Goal: Task Accomplishment & Management: Manage account settings

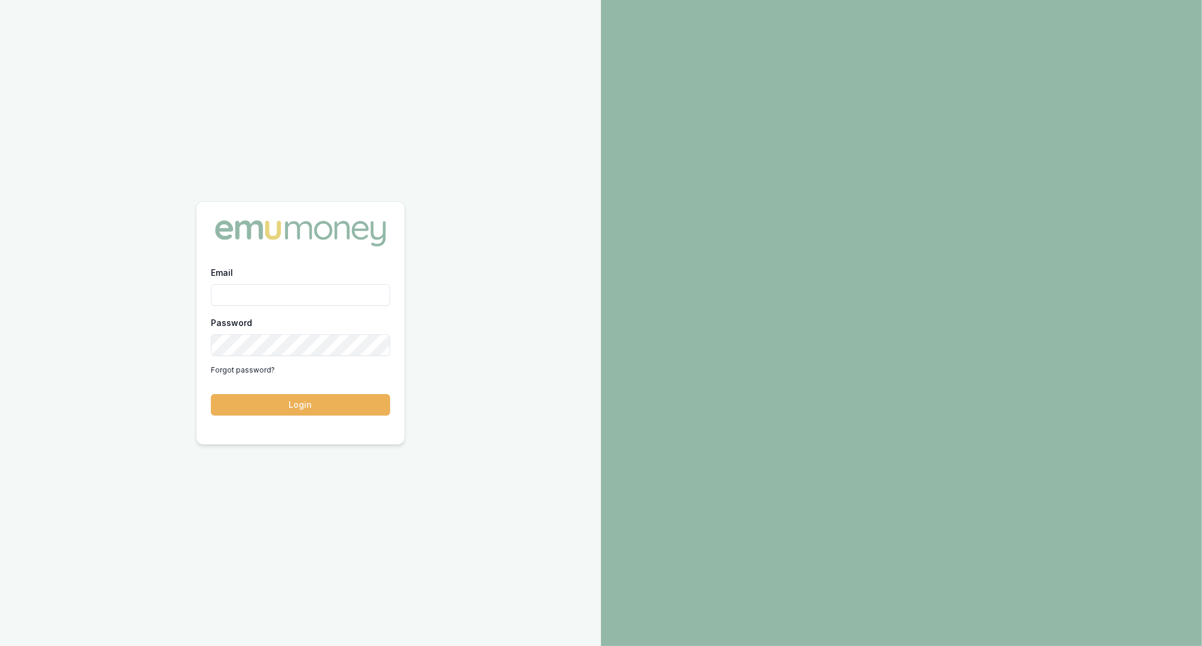
click at [306, 301] on input "Email" at bounding box center [300, 295] width 179 height 22
click at [0, 646] on com-1password-button at bounding box center [0, 646] width 0 height 0
type input "m@emumoney.com.au"
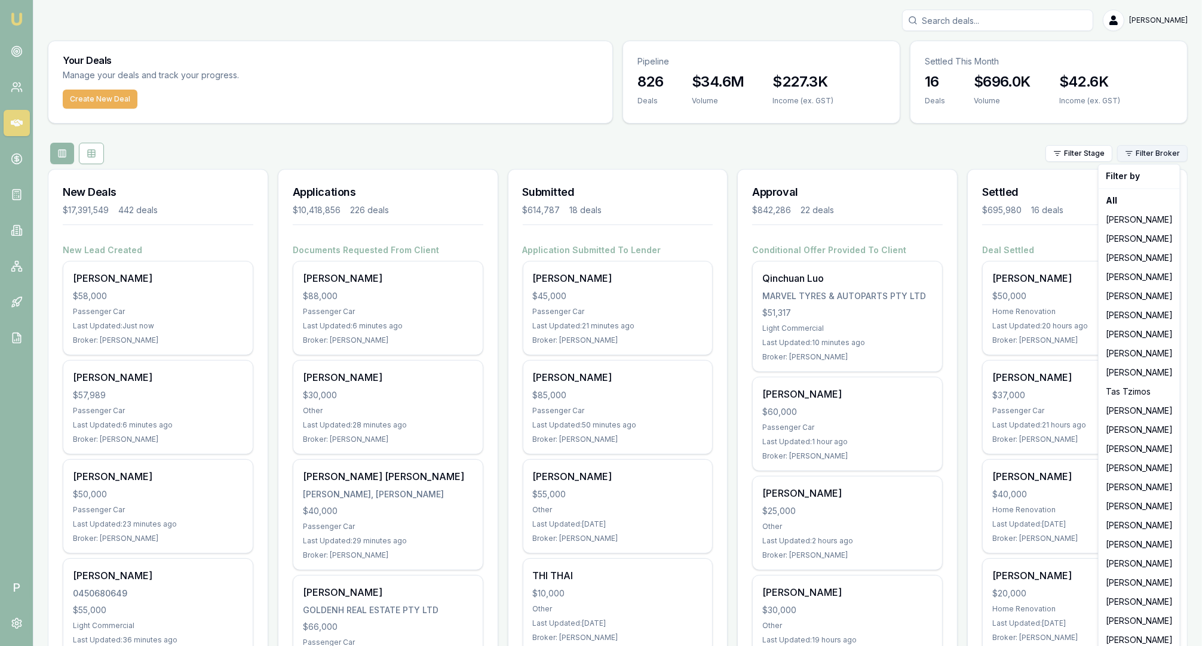
click at [1146, 154] on html "Emu Broker P Matt Leeburn Toggle Menu Your Deals Manage your deals and track yo…" at bounding box center [601, 323] width 1202 height 646
click at [1128, 433] on div "[PERSON_NAME]" at bounding box center [1139, 430] width 76 height 19
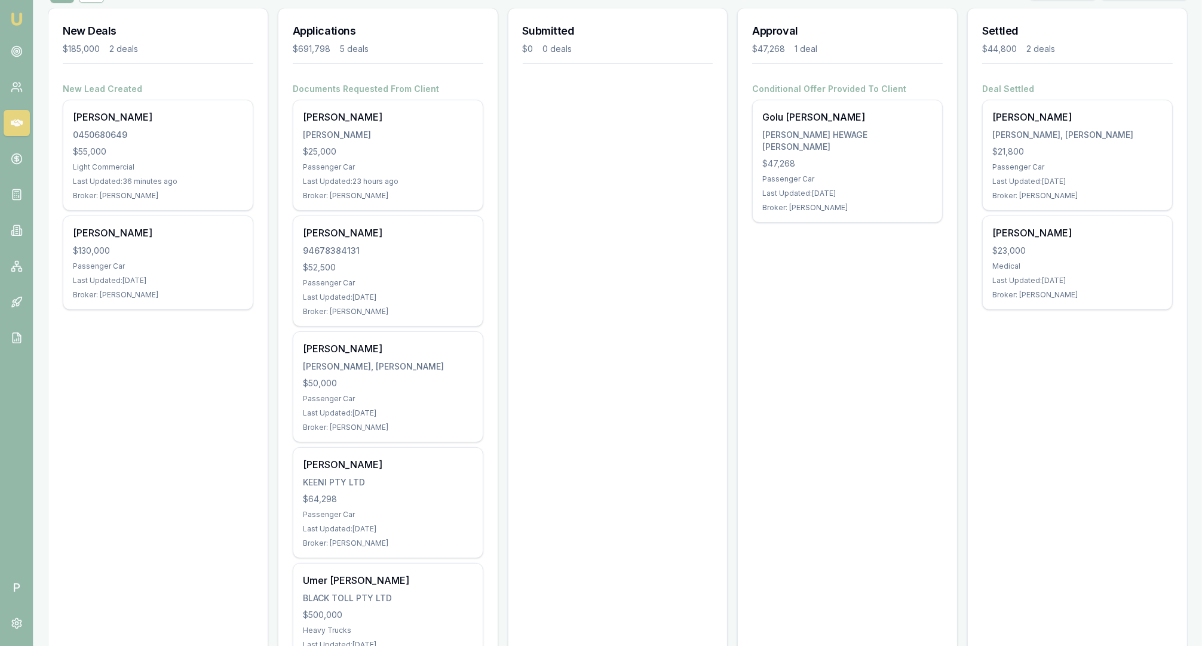
scroll to position [88, 0]
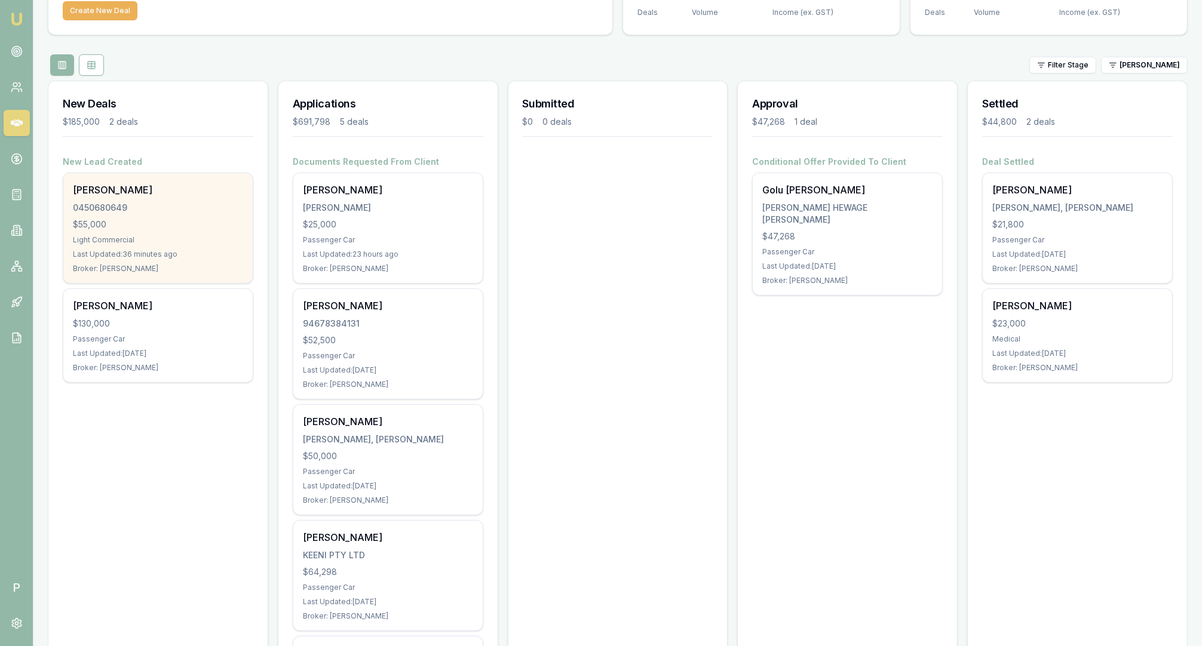
click at [168, 210] on div "0450680649" at bounding box center [158, 208] width 170 height 12
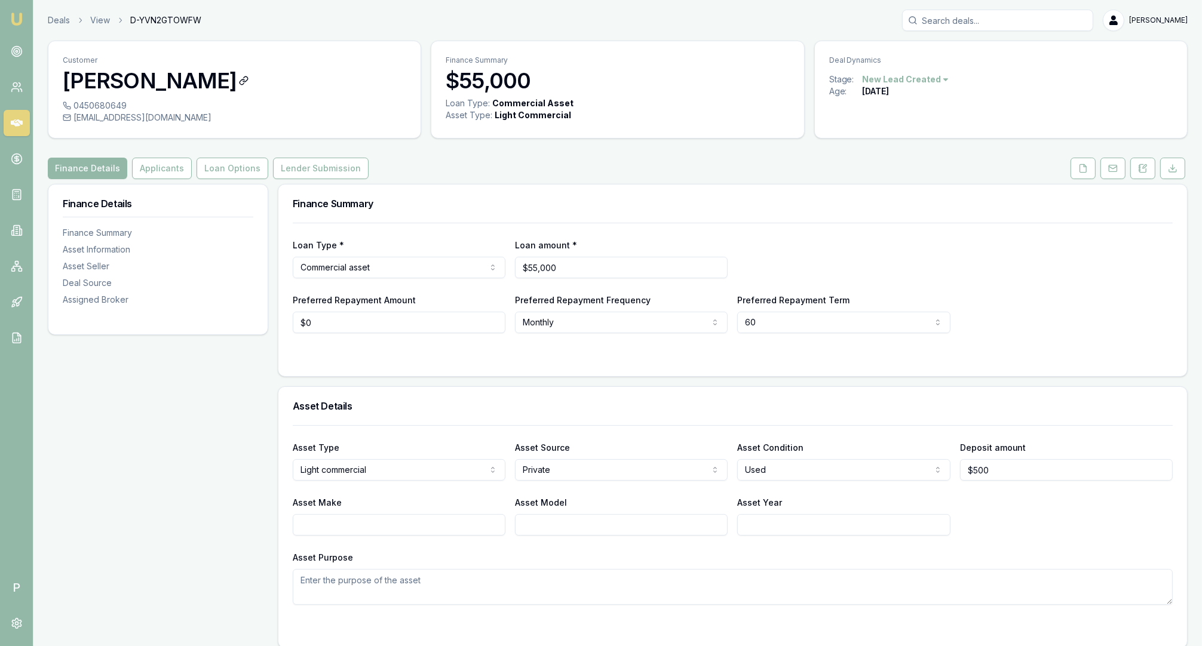
click at [130, 79] on h3 "[PERSON_NAME]" at bounding box center [234, 81] width 343 height 24
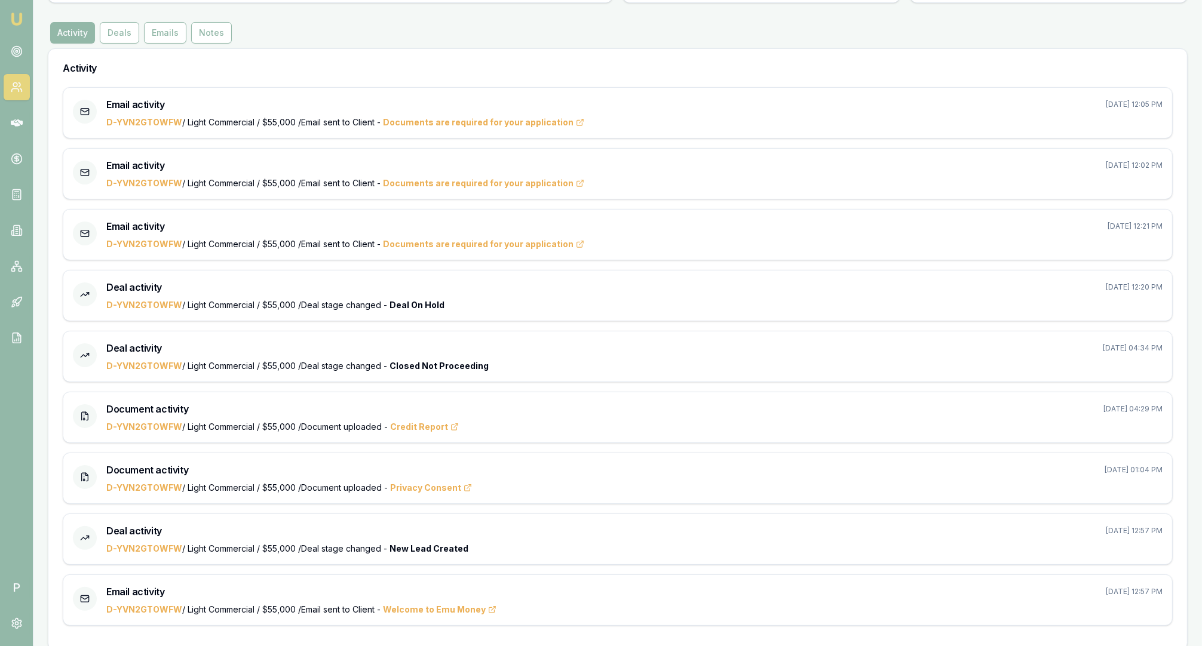
scroll to position [179, 0]
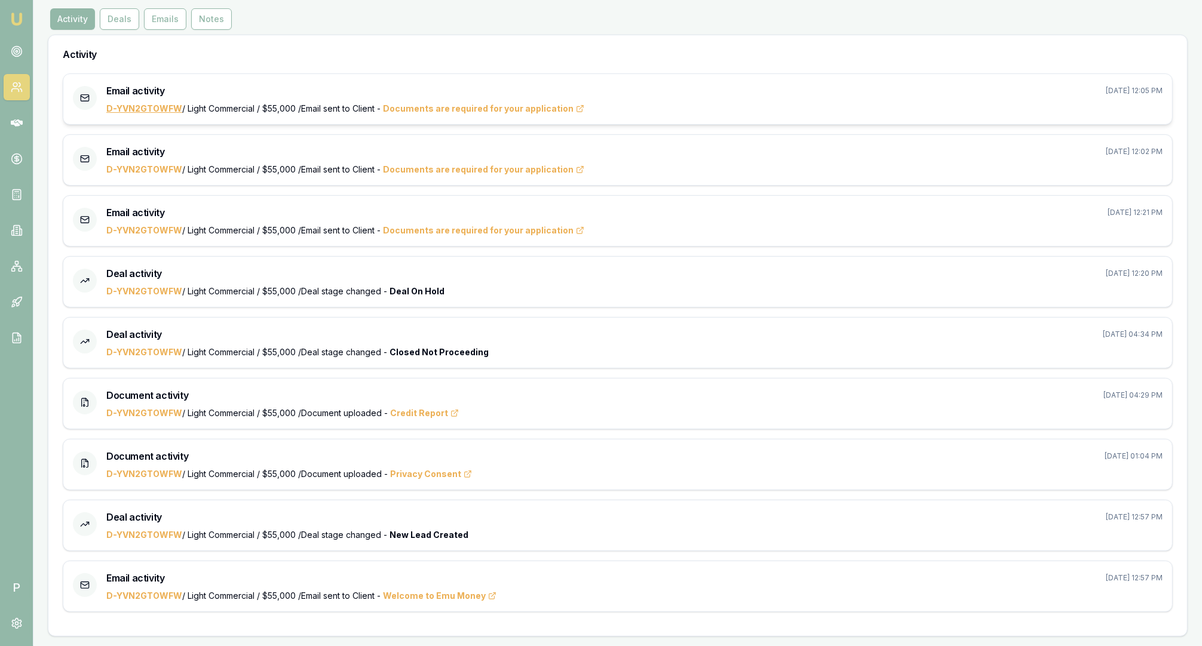
click at [156, 110] on link "D-YVN2GTOWFW" at bounding box center [144, 108] width 76 height 10
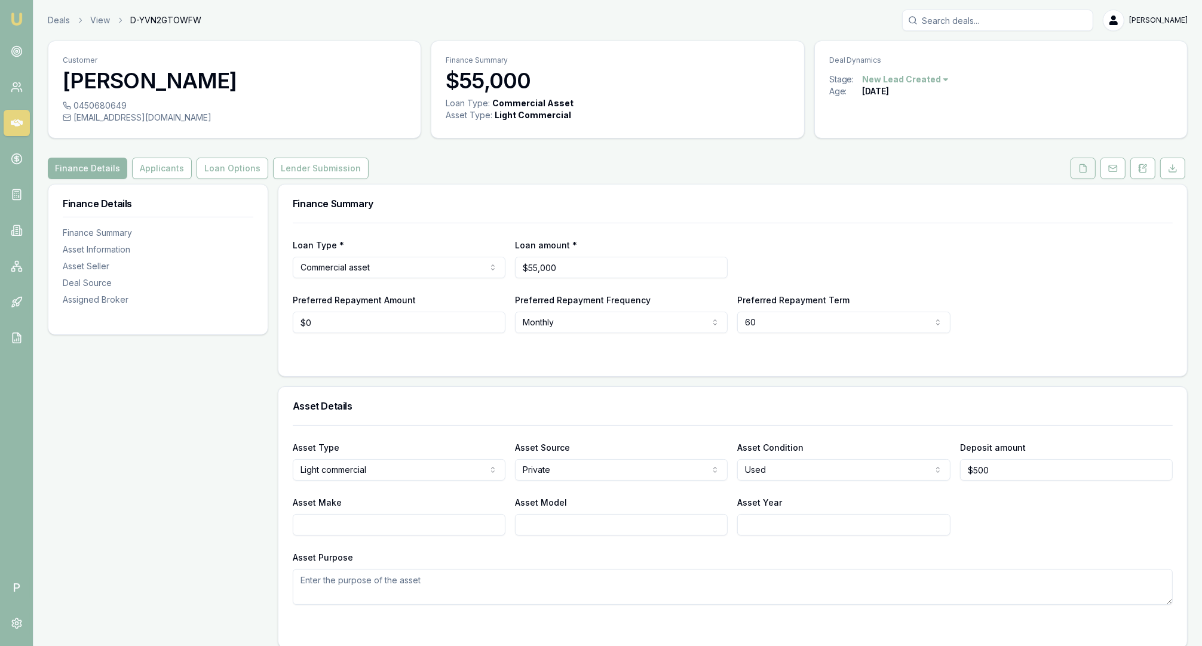
click at [1090, 170] on button at bounding box center [1083, 169] width 25 height 22
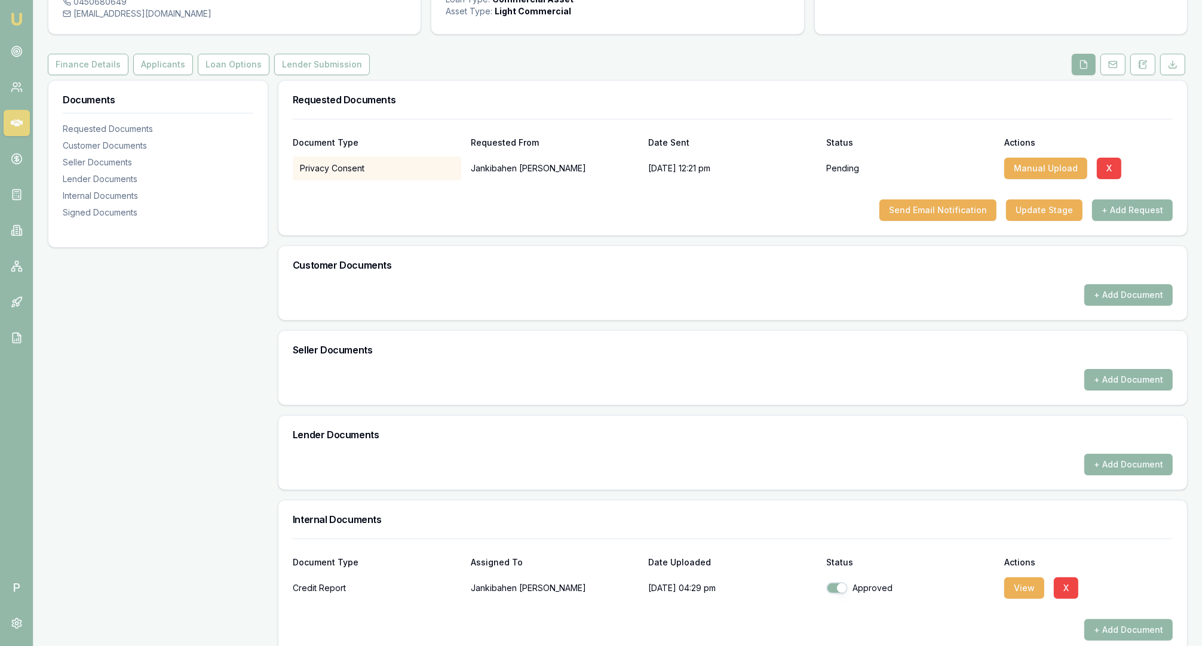
scroll to position [289, 0]
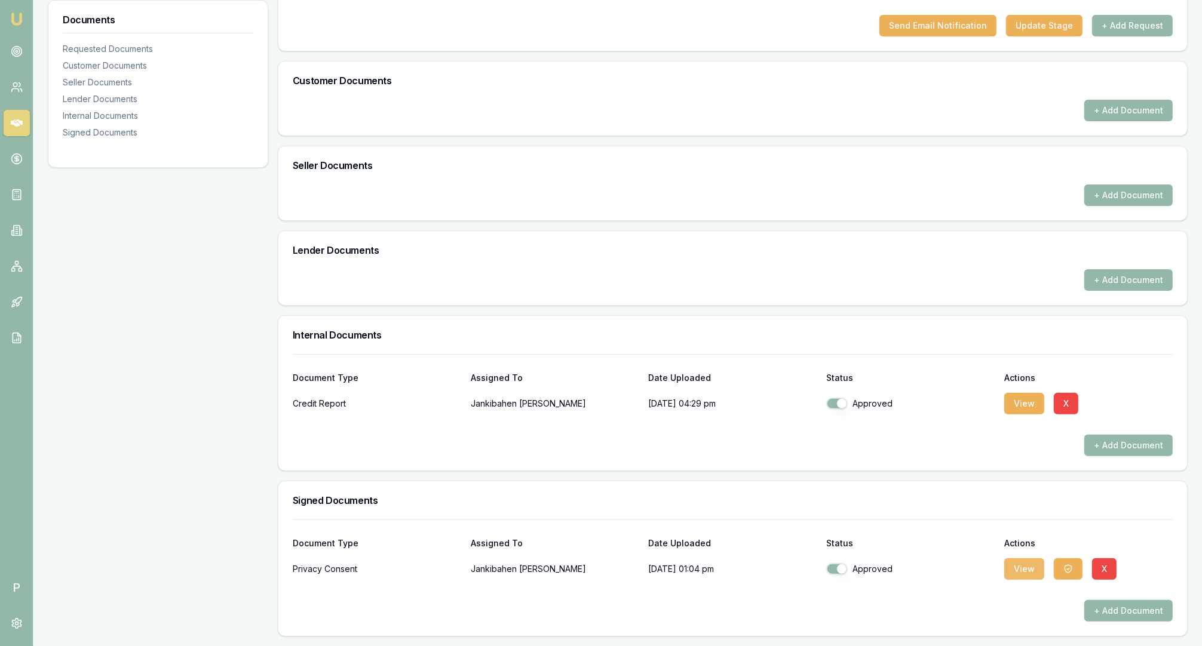
click at [1019, 572] on button "View" at bounding box center [1024, 570] width 40 height 22
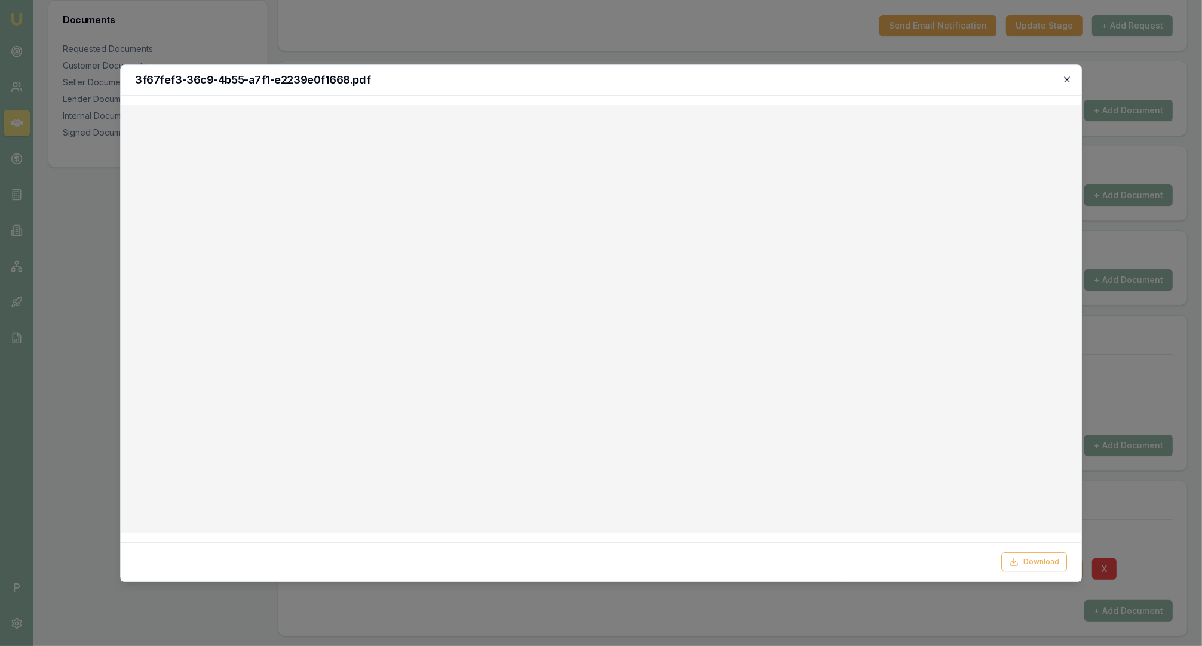
click at [1068, 77] on icon "button" at bounding box center [1067, 80] width 10 height 10
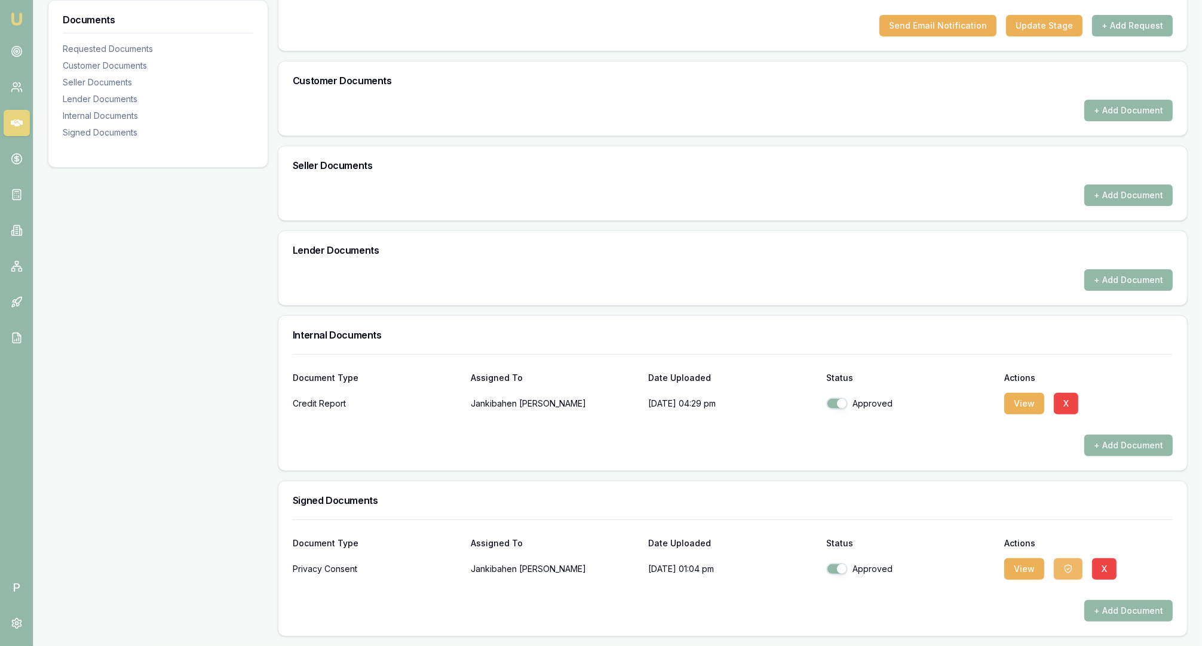
click at [1057, 563] on button "button" at bounding box center [1068, 570] width 29 height 22
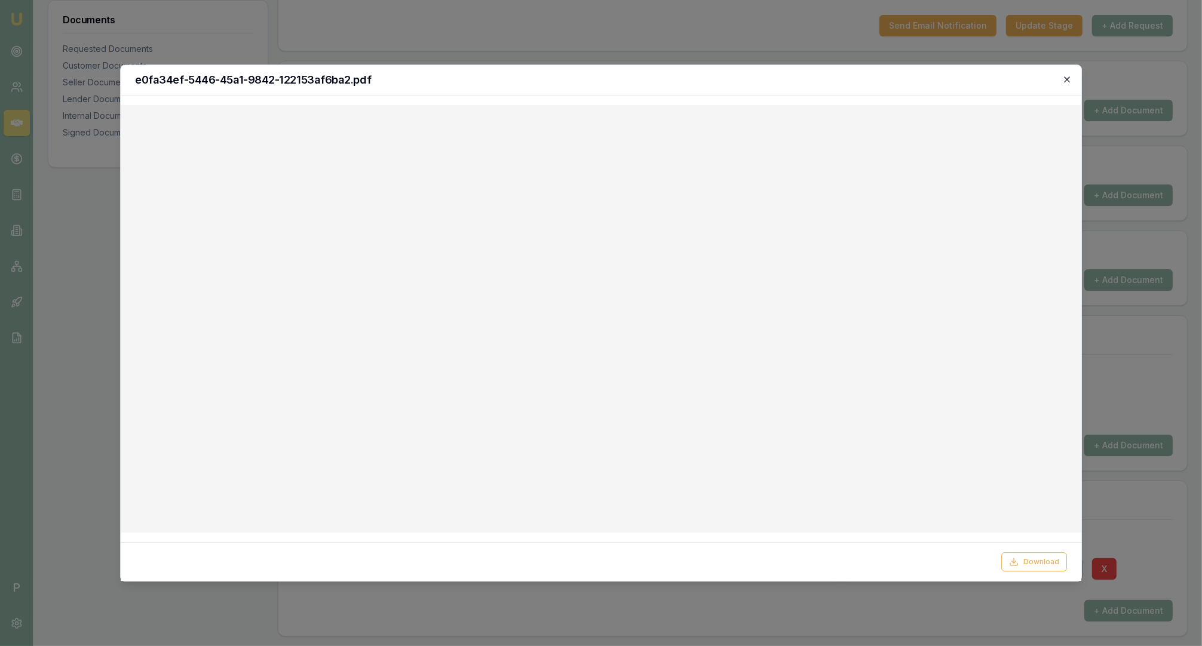
click at [1069, 79] on icon "button" at bounding box center [1067, 80] width 10 height 10
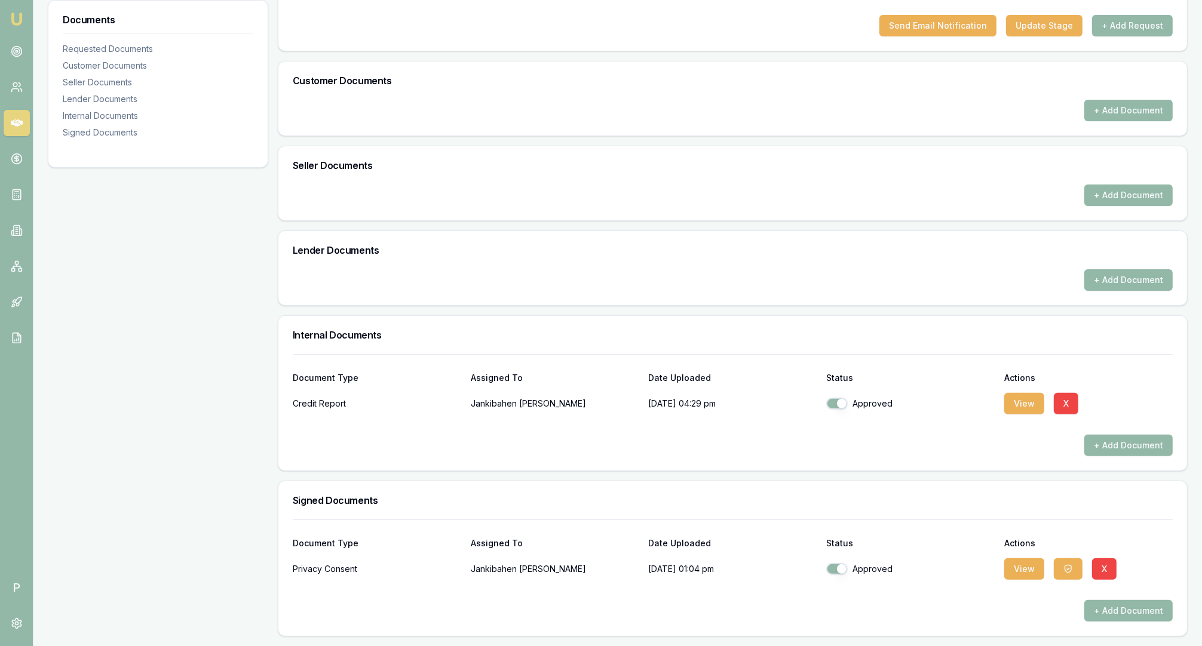
scroll to position [0, 0]
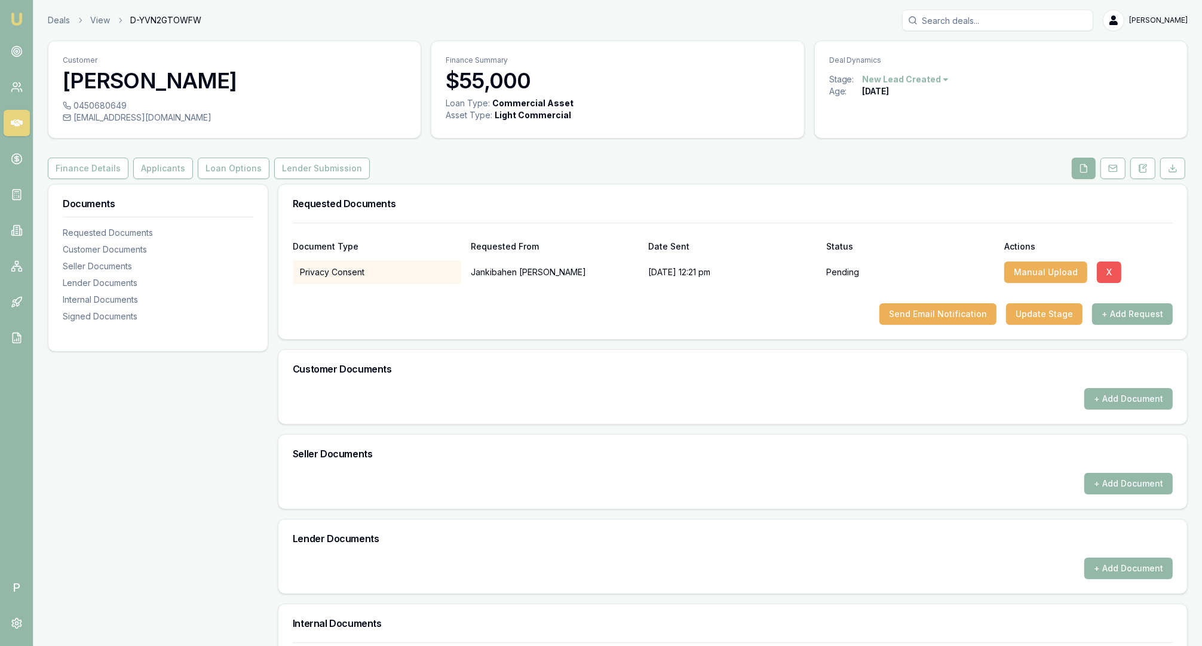
click at [1107, 271] on button "X" at bounding box center [1109, 273] width 24 height 22
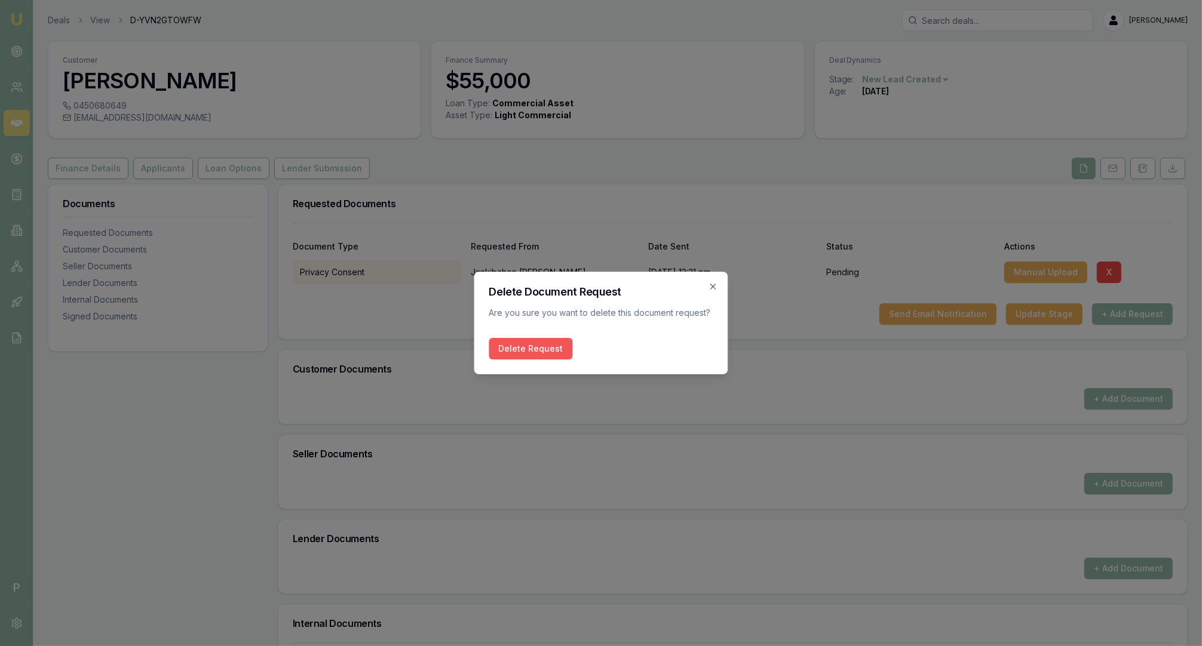
click at [548, 352] on button "Delete Request" at bounding box center [531, 349] width 84 height 22
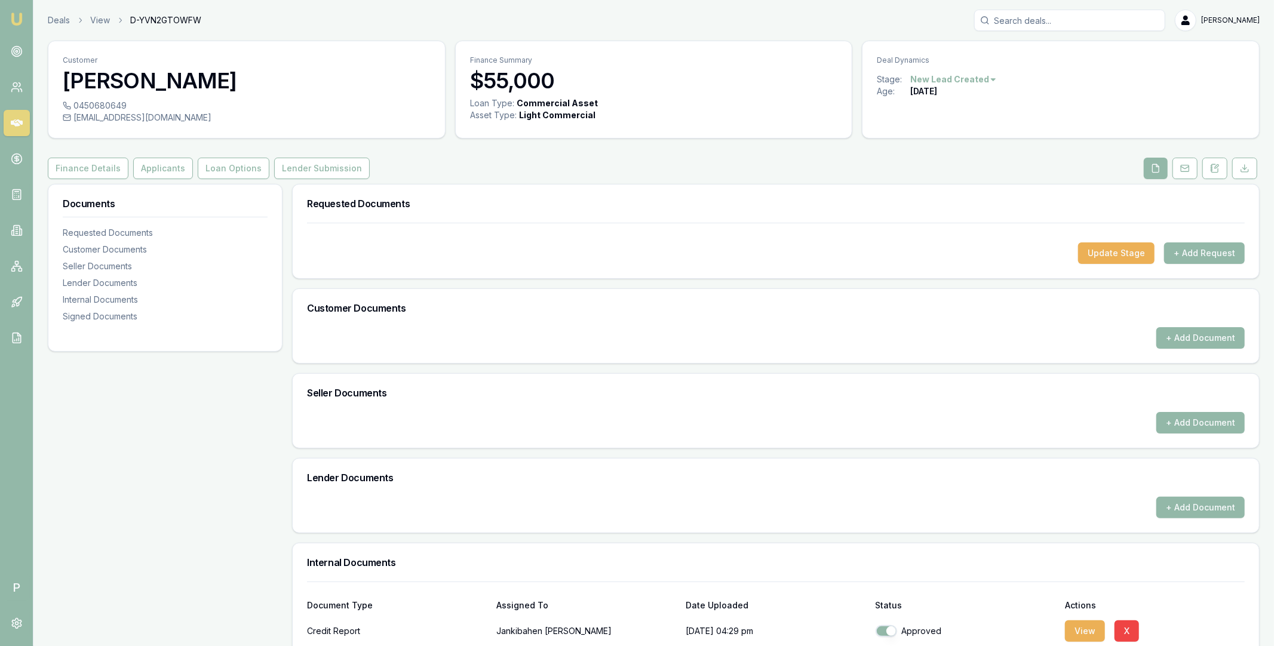
click at [16, 121] on icon at bounding box center [17, 122] width 12 height 7
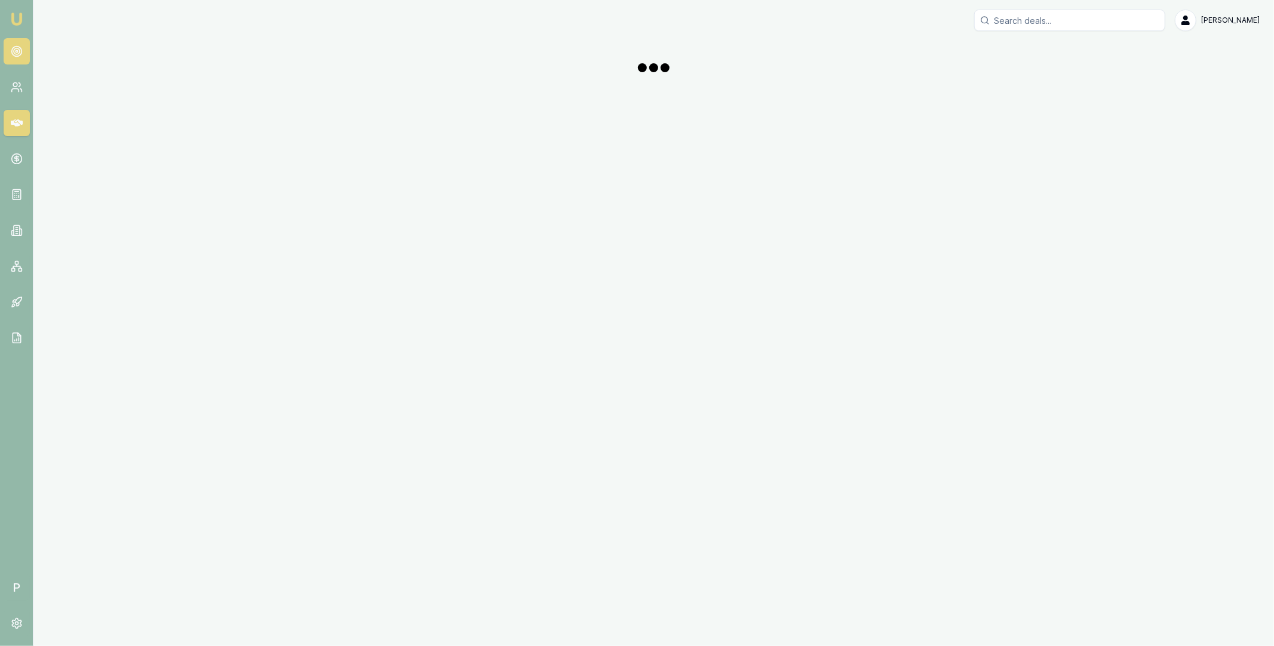
click at [17, 47] on icon at bounding box center [17, 51] width 12 height 12
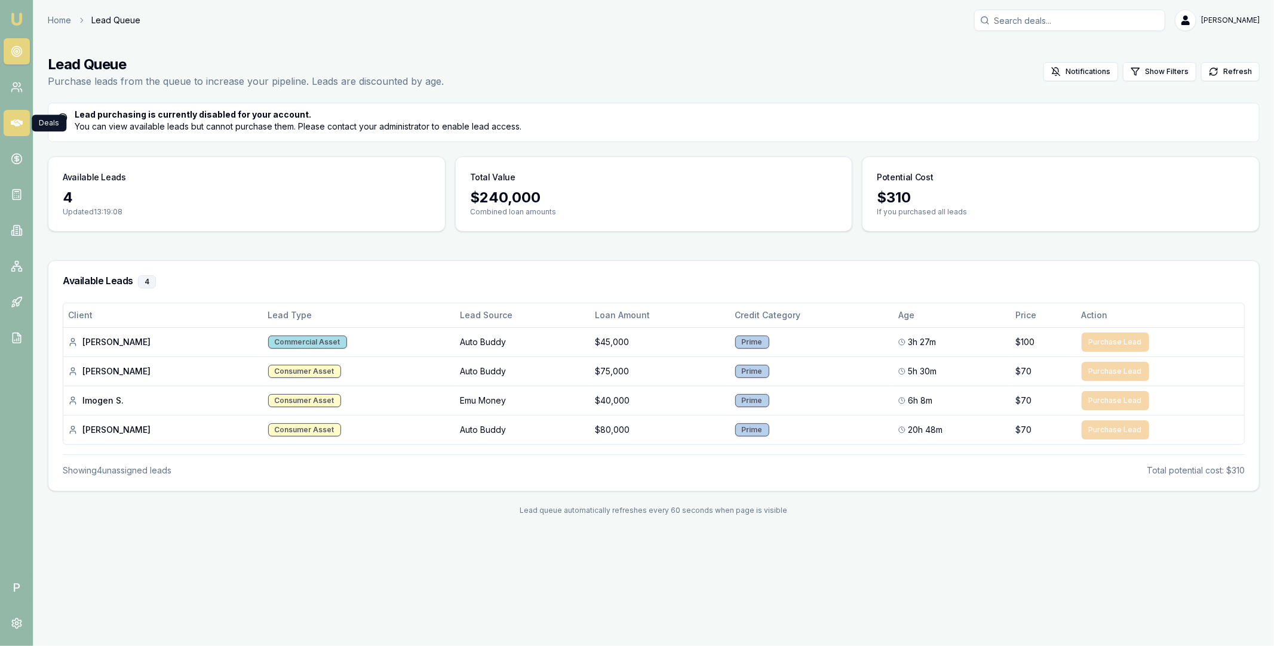
click at [10, 114] on link at bounding box center [17, 123] width 26 height 26
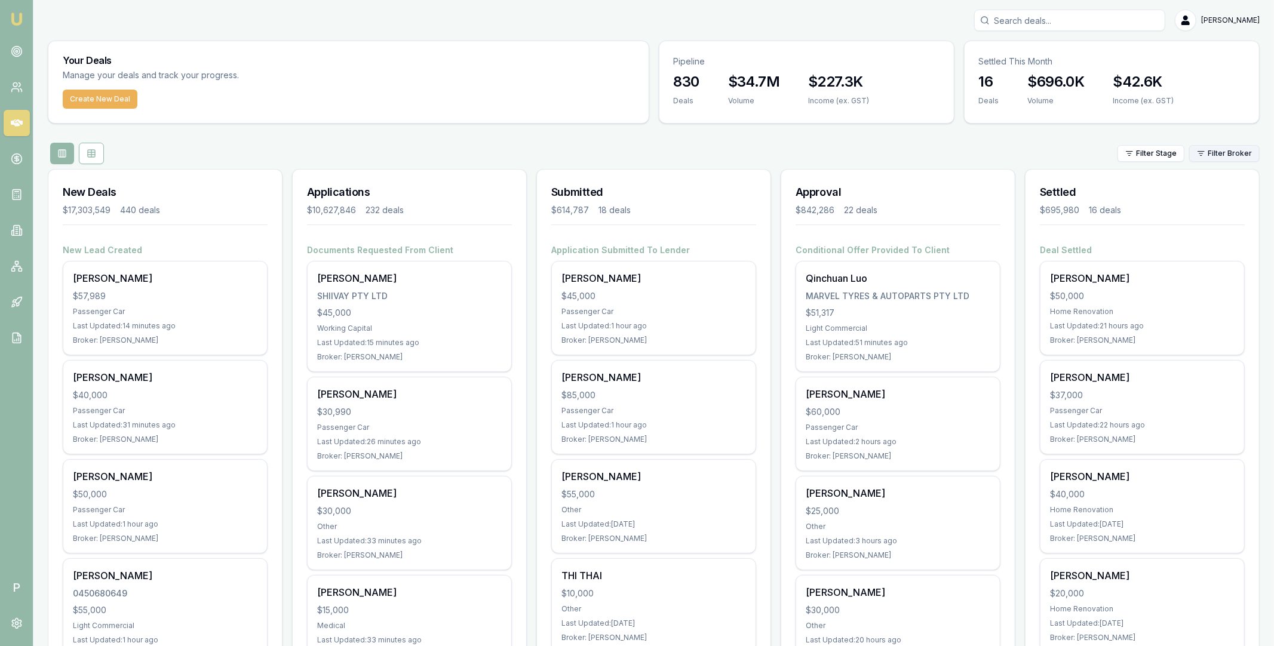
click at [1220, 156] on html "Emu Broker P Matt Leeburn Toggle Menu Your Deals Manage your deals and track yo…" at bounding box center [637, 323] width 1274 height 646
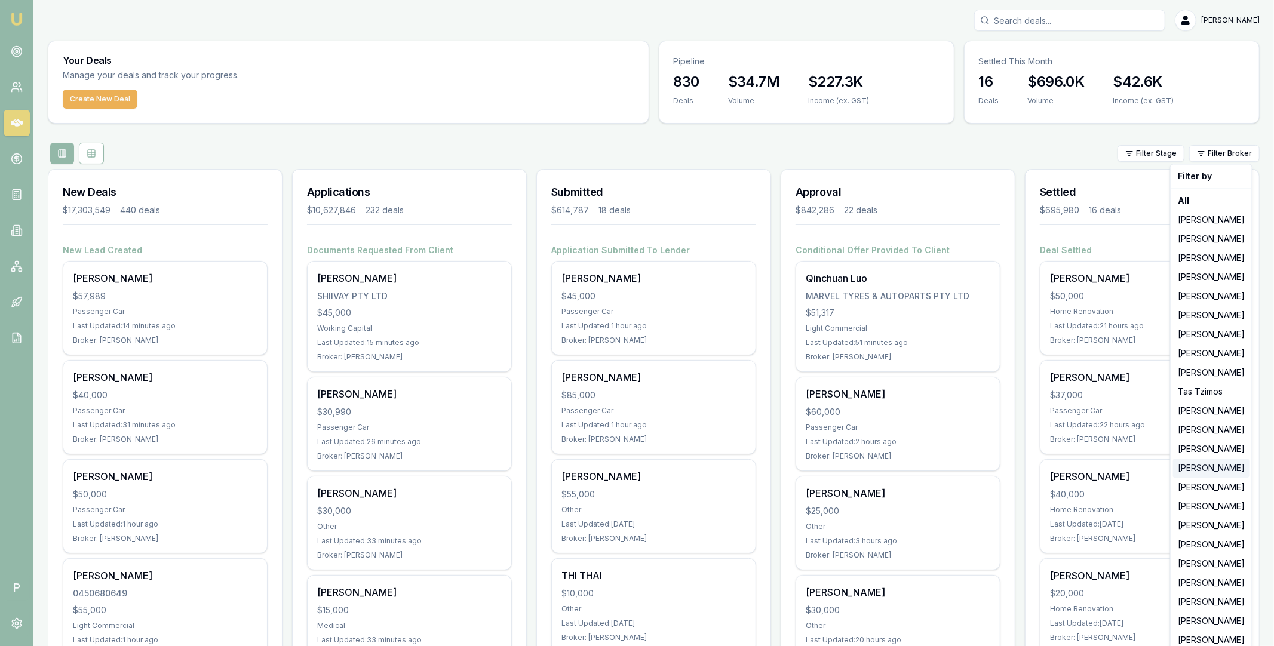
click at [1201, 471] on div "[PERSON_NAME]" at bounding box center [1211, 468] width 76 height 19
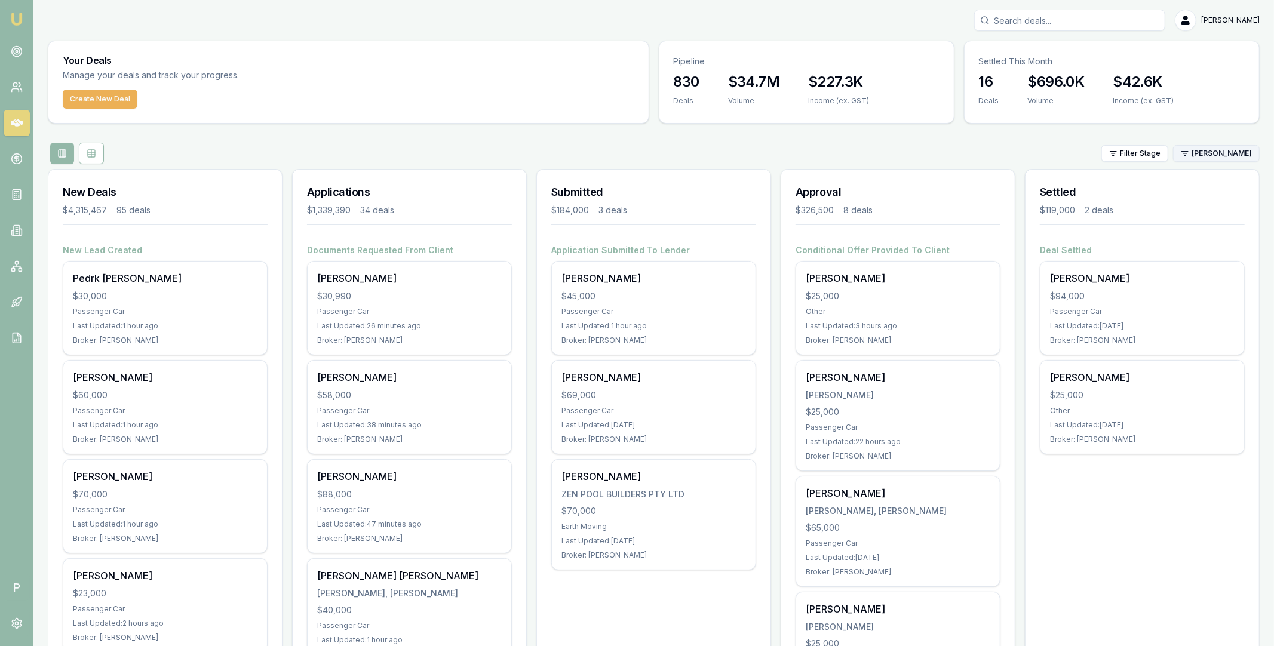
click at [1228, 154] on html "Emu Broker P Matt Leeburn Toggle Menu Your Deals Manage your deals and track yo…" at bounding box center [637, 323] width 1274 height 646
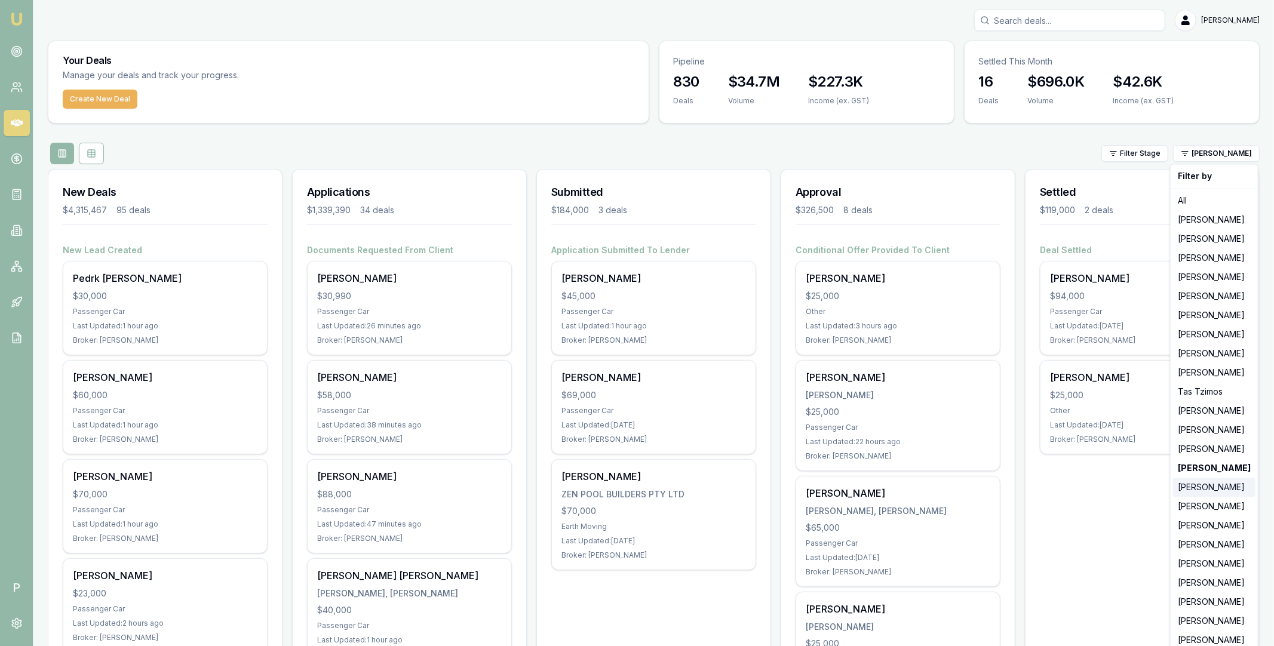
click at [1216, 493] on div "[PERSON_NAME]" at bounding box center [1214, 487] width 82 height 19
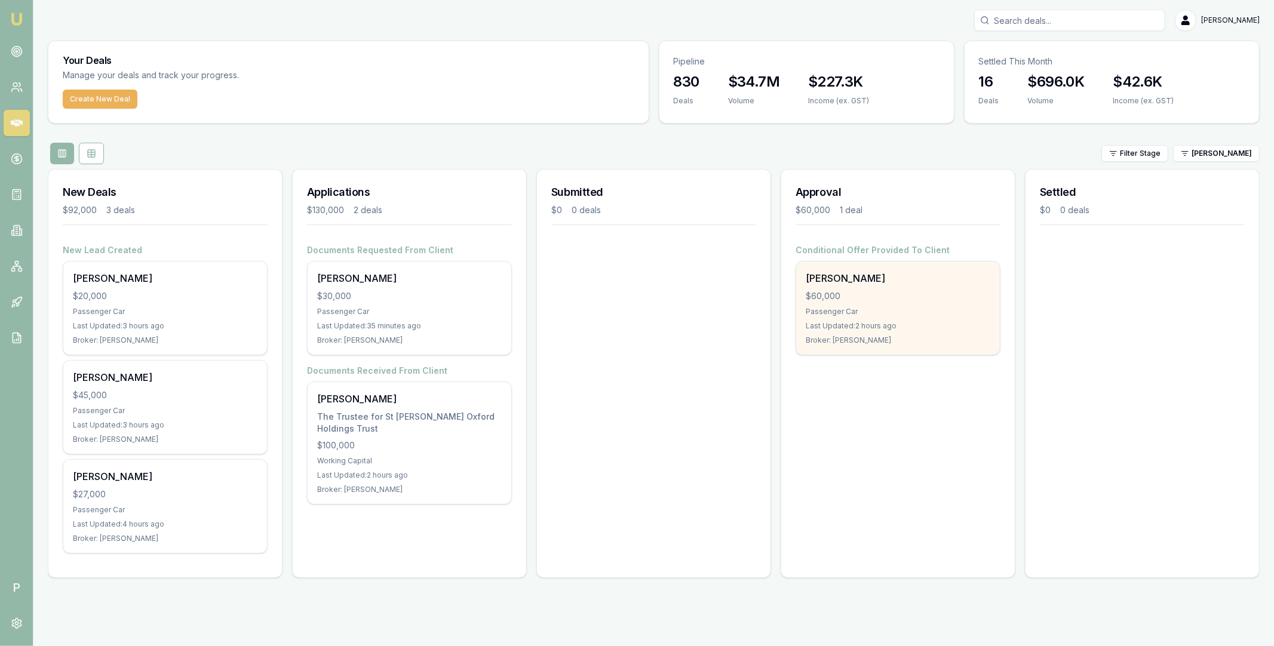
click at [891, 282] on div "[PERSON_NAME]" at bounding box center [898, 278] width 185 height 14
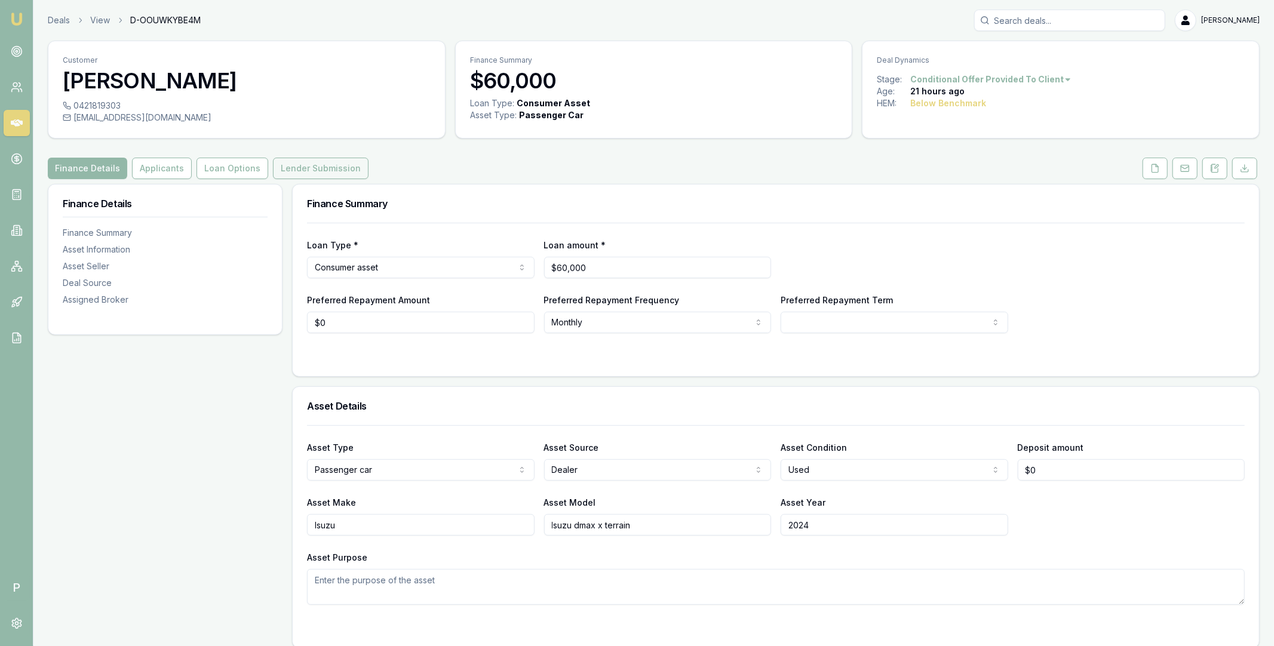
click at [283, 170] on button "Lender Submission" at bounding box center [321, 169] width 96 height 22
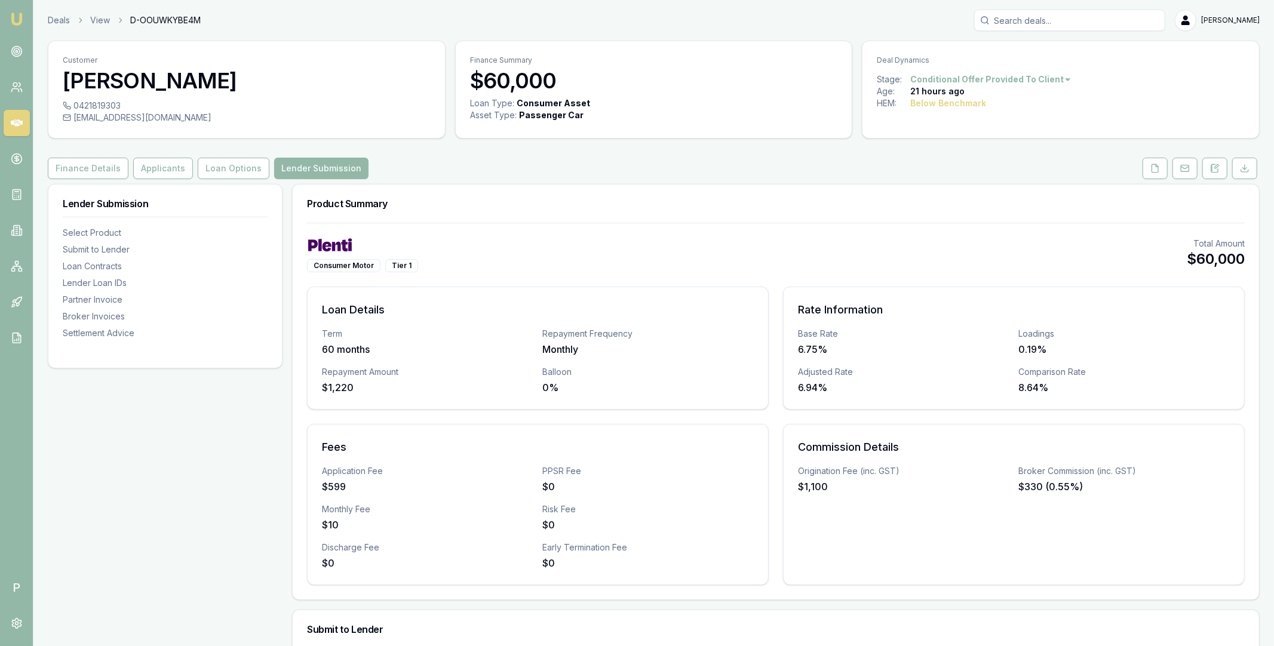
click at [12, 123] on icon at bounding box center [17, 122] width 12 height 7
